Goal: Find specific page/section: Find specific page/section

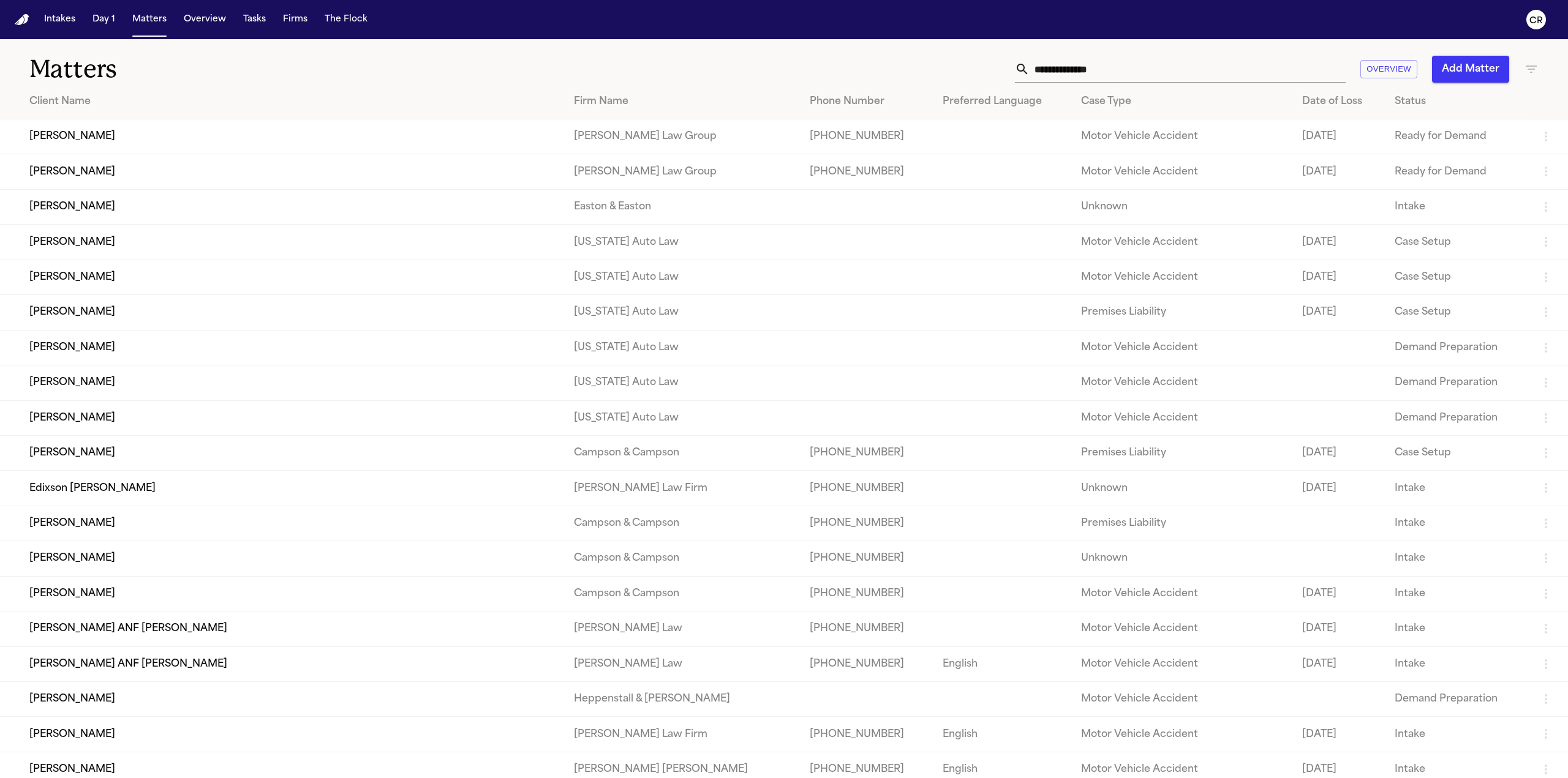
click at [1104, 67] on input "text" at bounding box center [1187, 69] width 316 height 27
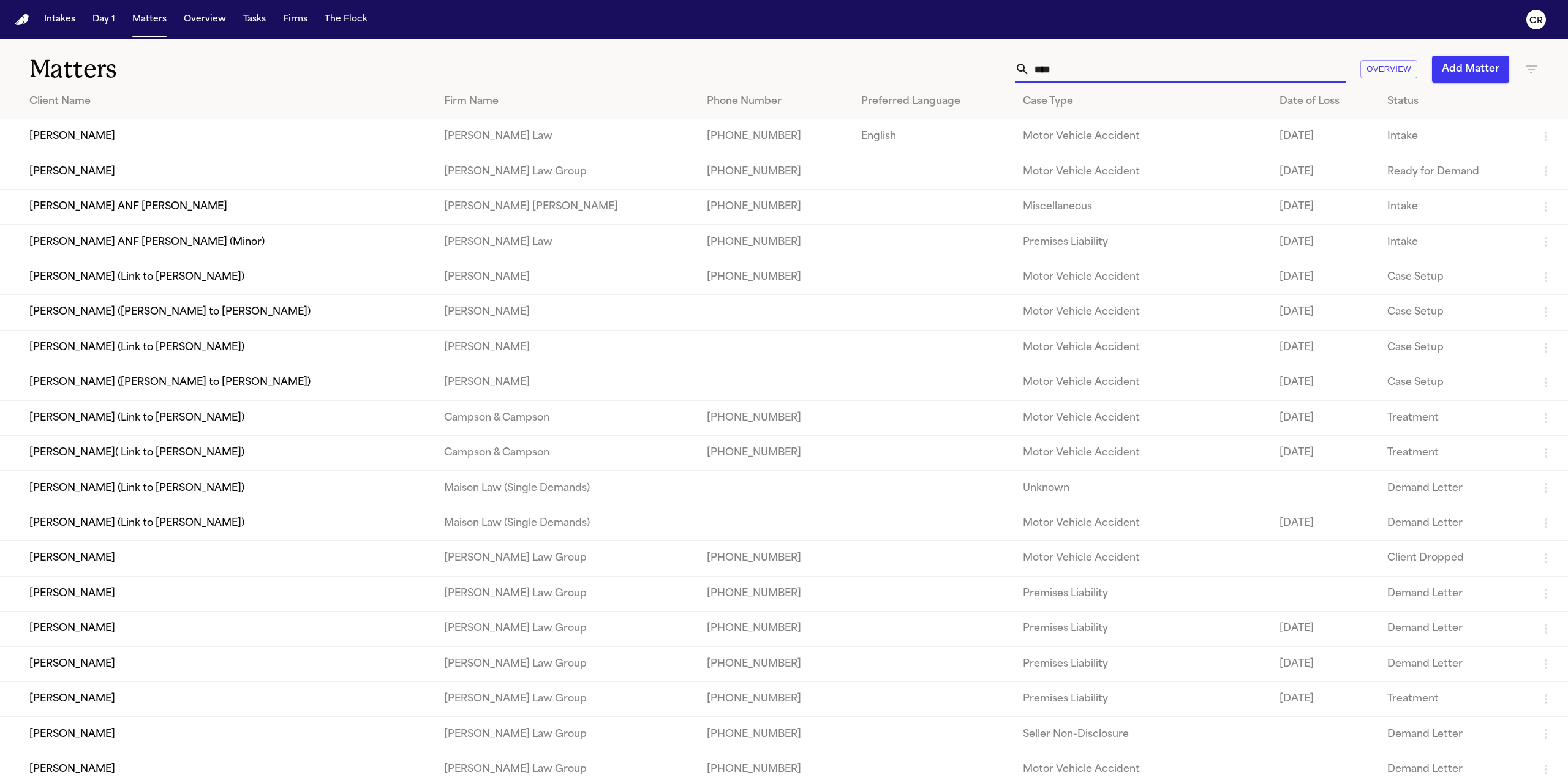
type input "****"
click at [297, 170] on td "[PERSON_NAME]" at bounding box center [217, 171] width 434 height 34
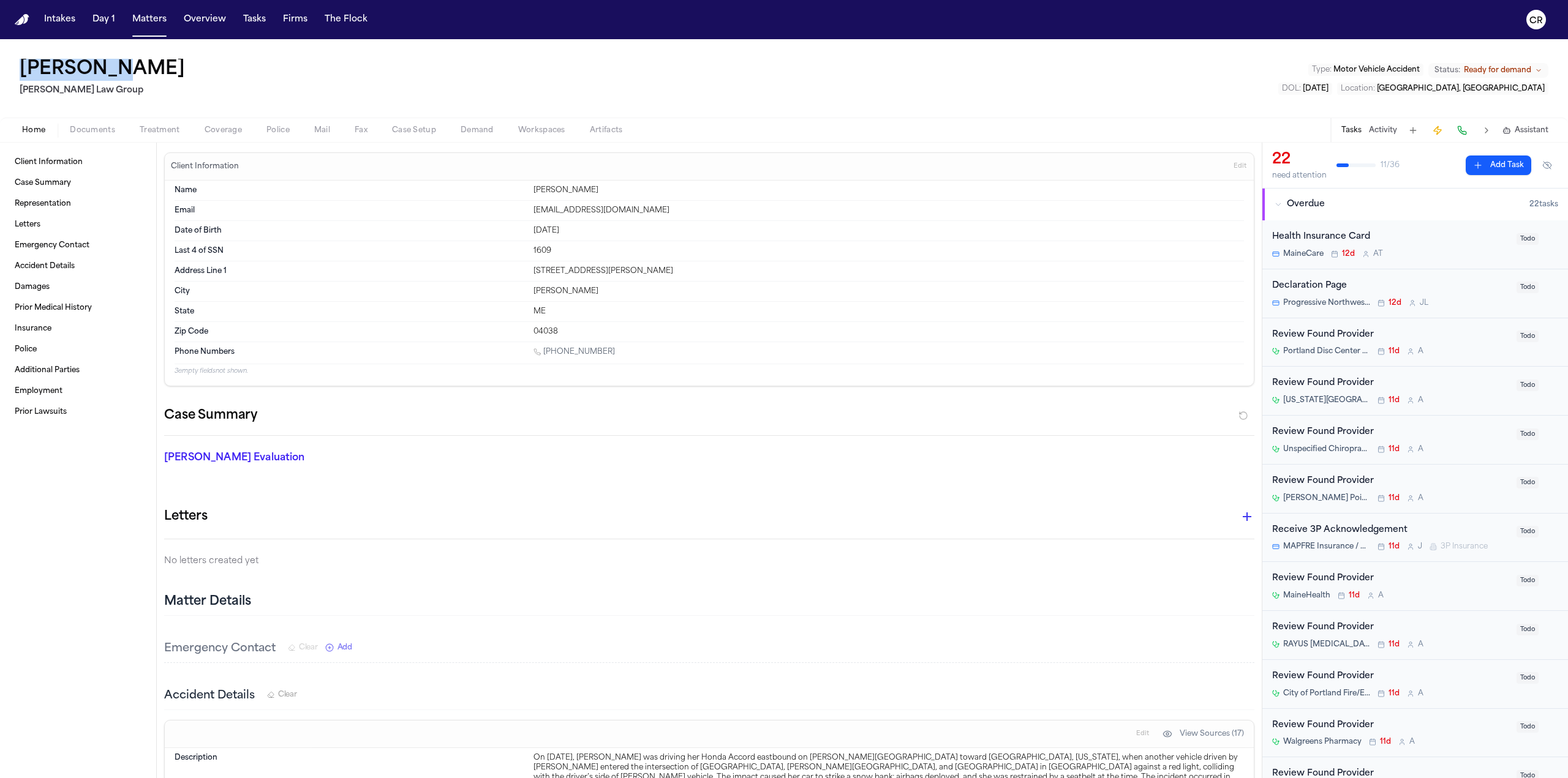
drag, startPoint x: 118, startPoint y: 69, endPoint x: 19, endPoint y: 73, distance: 99.1
click at [19, 73] on div "[PERSON_NAME] Law Group Type : Motor Vehicle Accident Status: Ready for demand …" at bounding box center [784, 78] width 1568 height 78
copy h1 "[PERSON_NAME]"
click at [37, 124] on button "Home" at bounding box center [34, 131] width 48 height 15
click at [209, 74] on div "[PERSON_NAME] Law Group Type : Motor Vehicle Accident Status: Ready for demand …" at bounding box center [784, 78] width 1568 height 78
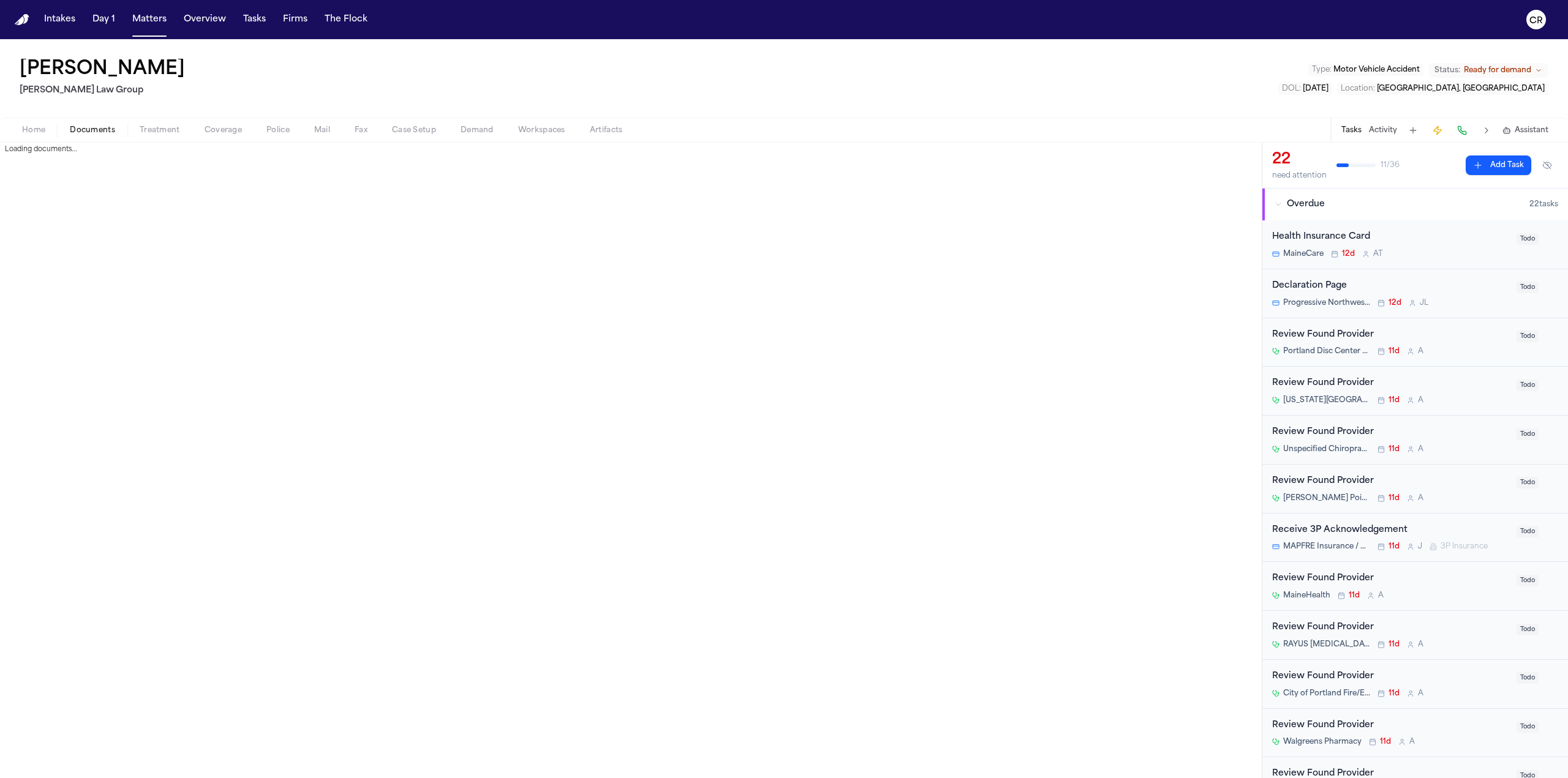
click at [107, 131] on span "Documents" at bounding box center [93, 130] width 45 height 10
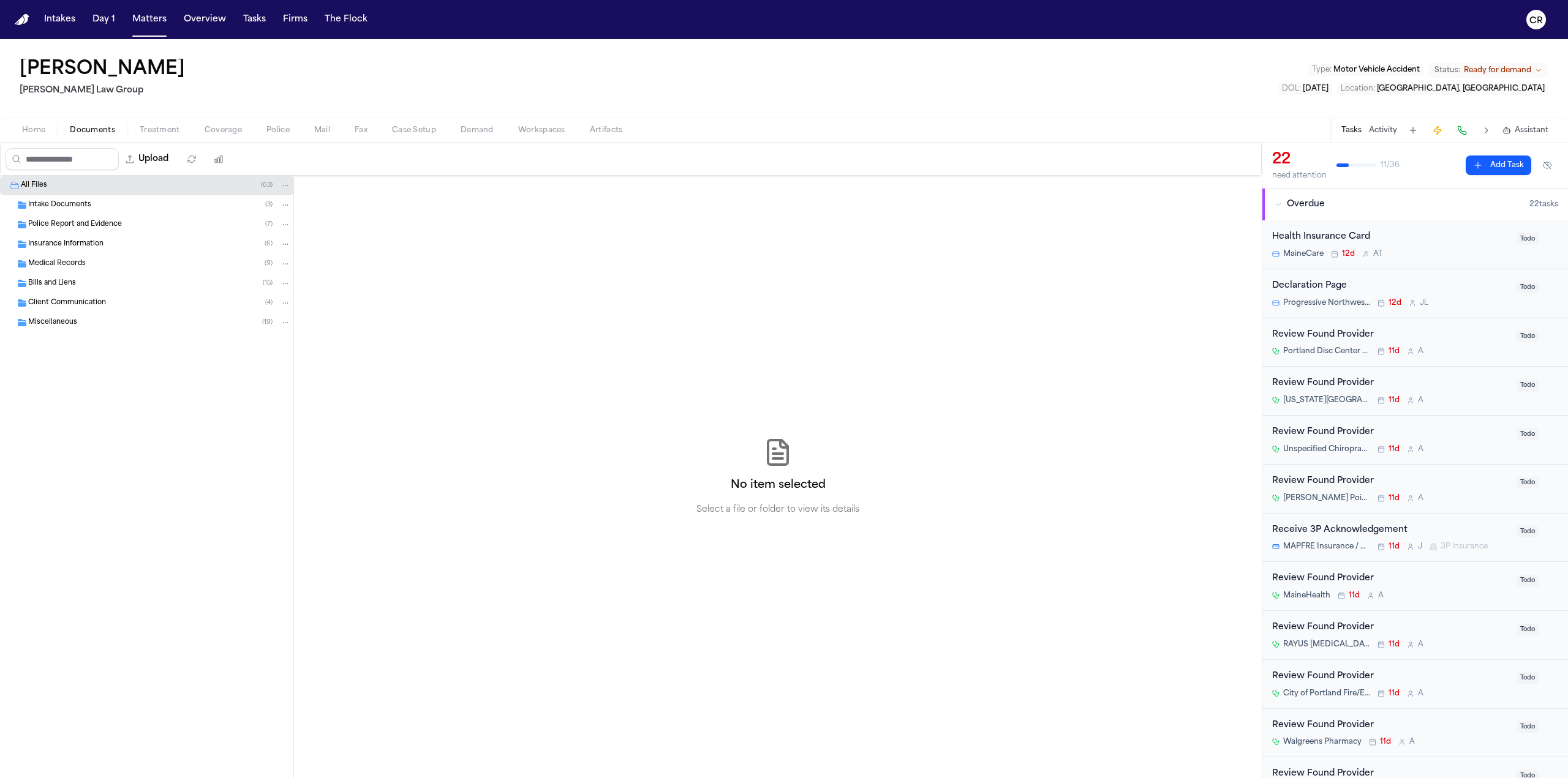
click at [189, 185] on div "All Files ( 63 )" at bounding box center [156, 186] width 270 height 11
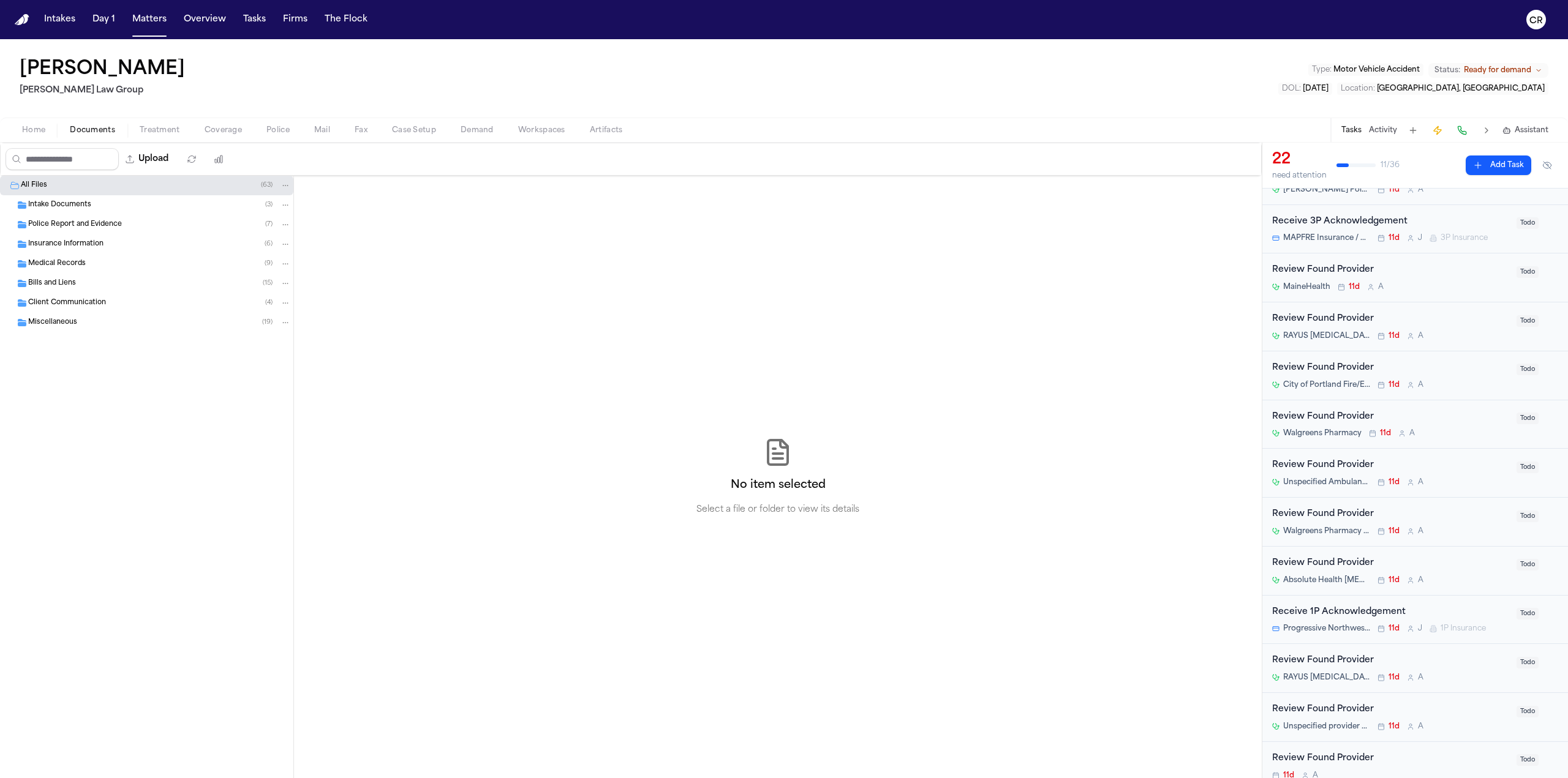
scroll to position [214, 0]
